Goal: Information Seeking & Learning: Learn about a topic

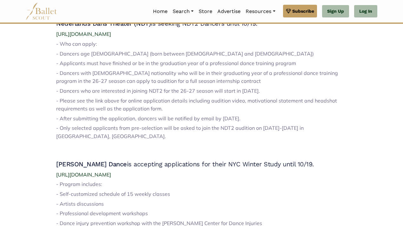
scroll to position [707, 0]
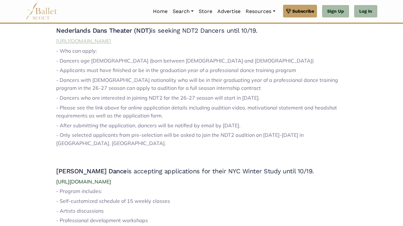
click at [111, 44] on link "[URL][DOMAIN_NAME]" at bounding box center [83, 41] width 55 height 6
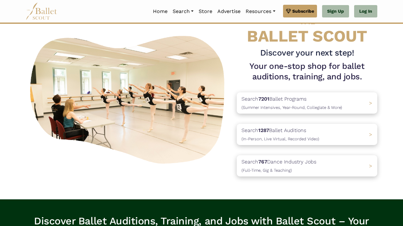
scroll to position [27, 0]
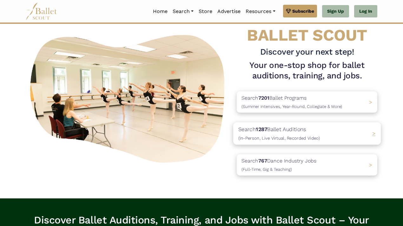
click at [272, 129] on p "Search 1287 Ballet Auditions (In-Person, Live Virtual, Recorded Video)" at bounding box center [278, 133] width 81 height 17
click at [276, 132] on p "Search 1287 Ballet Auditions (In-Person, Live Virtual, Recorded Video)" at bounding box center [278, 133] width 81 height 17
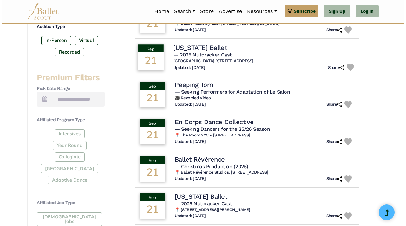
scroll to position [211, 0]
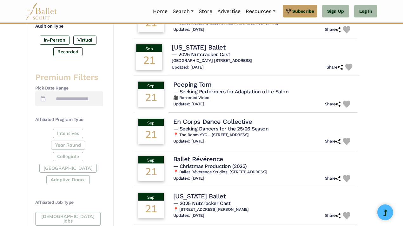
click at [239, 63] on div "Updated: Aug. 23, 2025 Share" at bounding box center [263, 66] width 183 height 7
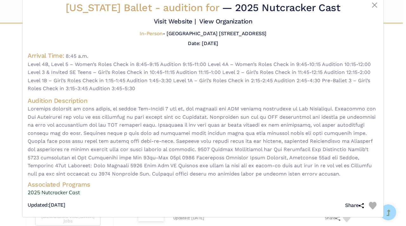
scroll to position [0, 0]
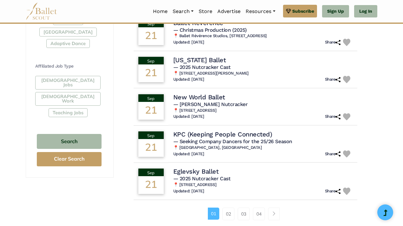
scroll to position [357, 0]
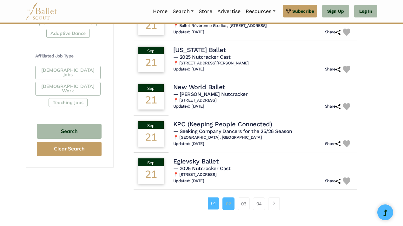
click at [227, 202] on link "02" at bounding box center [228, 203] width 12 height 13
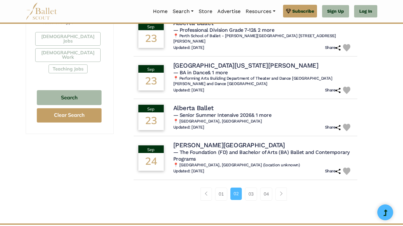
scroll to position [392, 0]
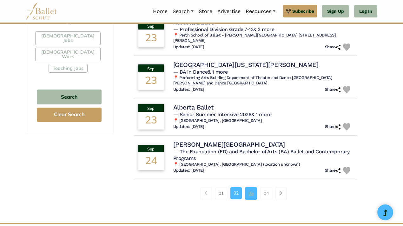
click at [249, 187] on link "03" at bounding box center [251, 193] width 12 height 13
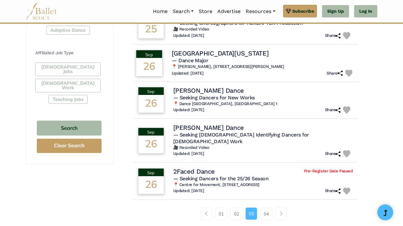
scroll to position [361, 0]
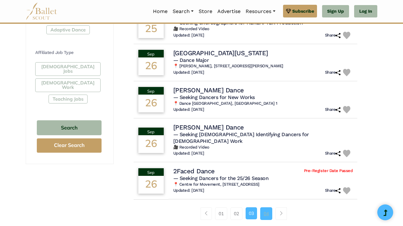
click at [267, 207] on link "04" at bounding box center [266, 213] width 12 height 13
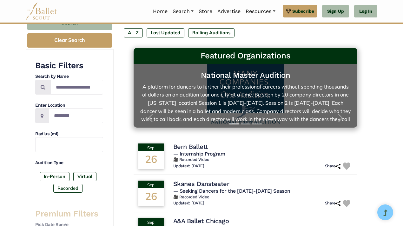
scroll to position [69, 0]
